Goal: Information Seeking & Learning: Find specific page/section

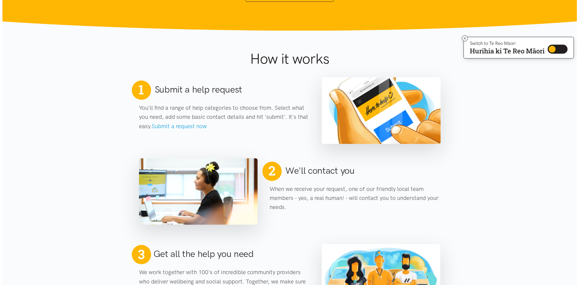
scroll to position [30, 0]
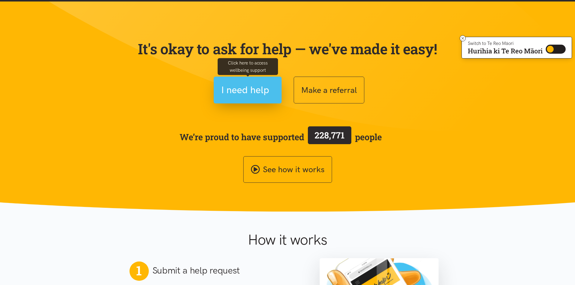
click at [247, 94] on span "I need help" at bounding box center [245, 89] width 48 height 15
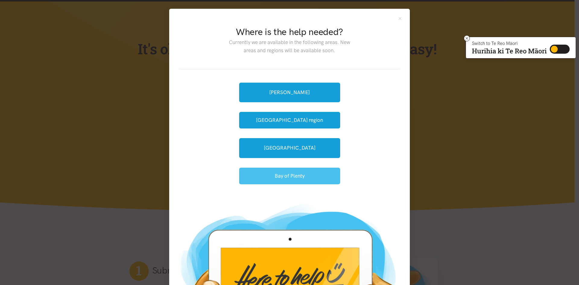
click at [290, 174] on button "Bay of Plenty" at bounding box center [289, 176] width 101 height 17
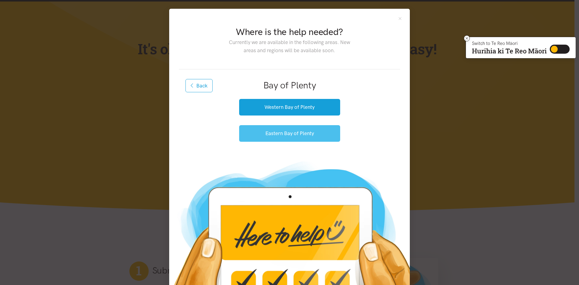
click at [311, 136] on button "Eastern Bay of Plenty" at bounding box center [289, 133] width 101 height 17
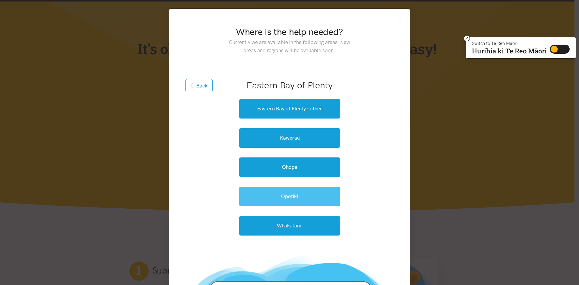
click at [303, 198] on link "Ōpōtiki" at bounding box center [289, 197] width 101 height 20
